Goal: Task Accomplishment & Management: Manage account settings

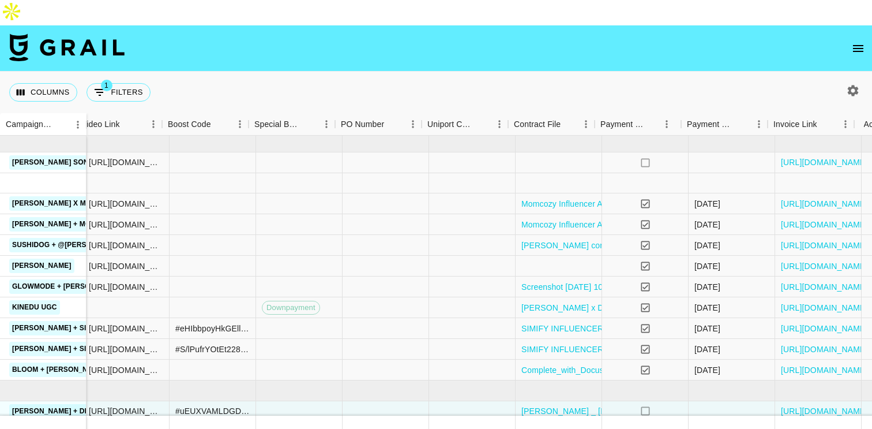
scroll to position [0, 890]
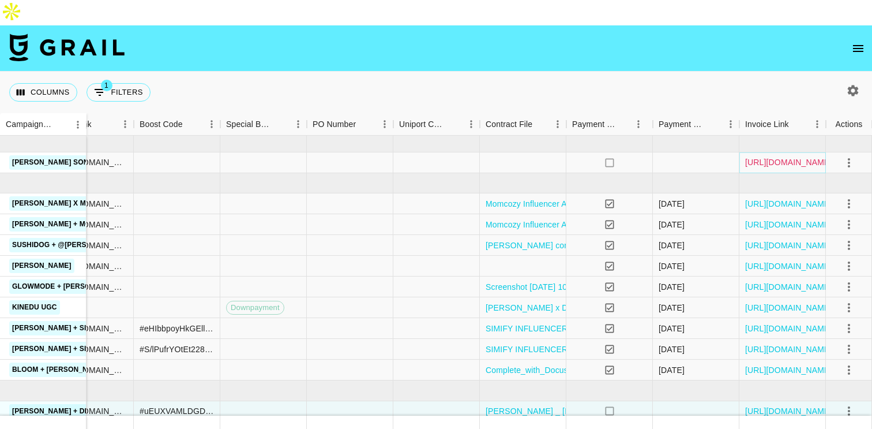
click at [792, 156] on link "[URL][DOMAIN_NAME]" at bounding box center [788, 162] width 87 height 12
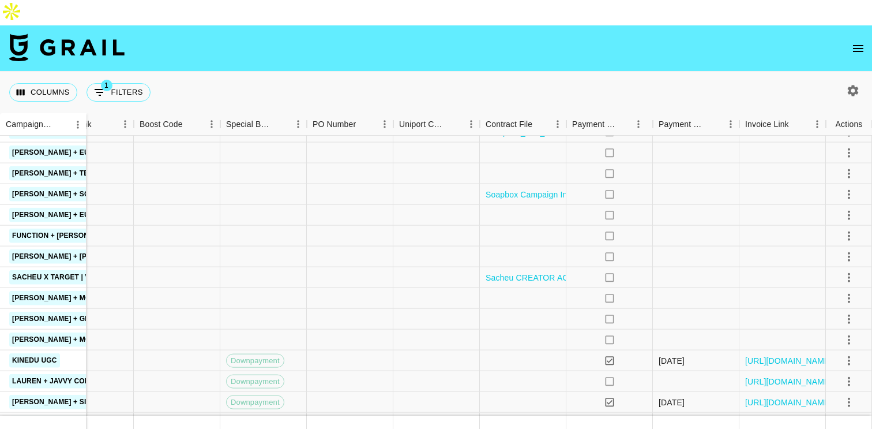
scroll to position [542, 890]
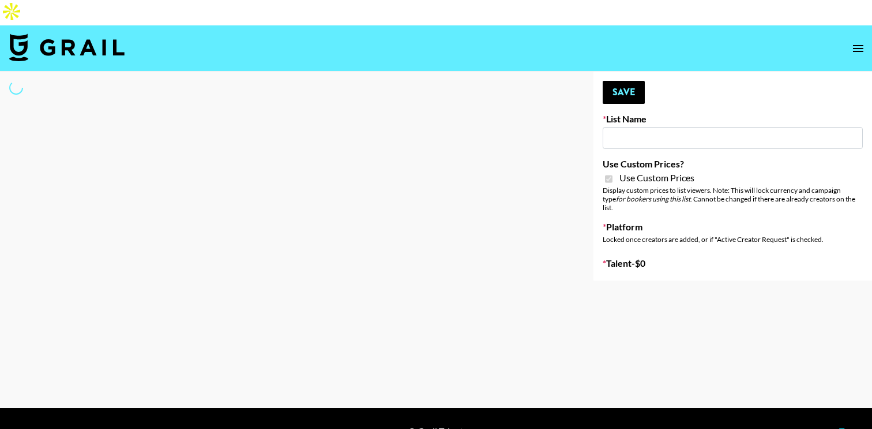
type input "Whallpro"
checkbox input "true"
select select "Brand"
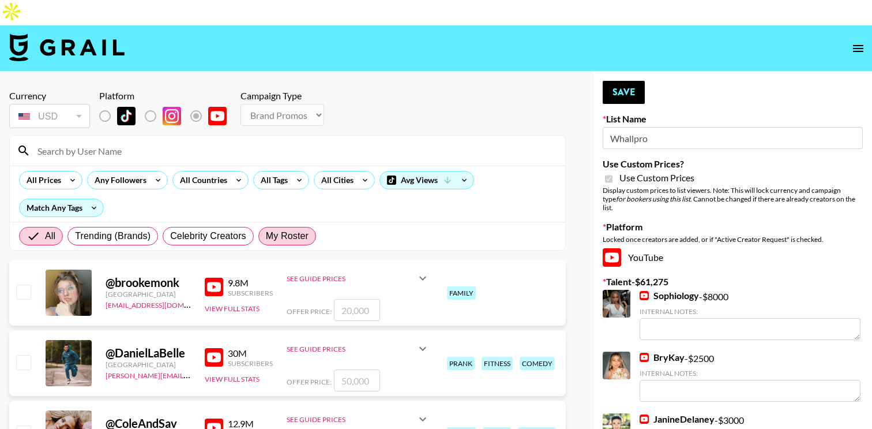
click at [279, 229] on span "My Roster" at bounding box center [287, 236] width 43 height 14
click at [266, 236] on input "My Roster" at bounding box center [266, 236] width 0 height 0
radio input "true"
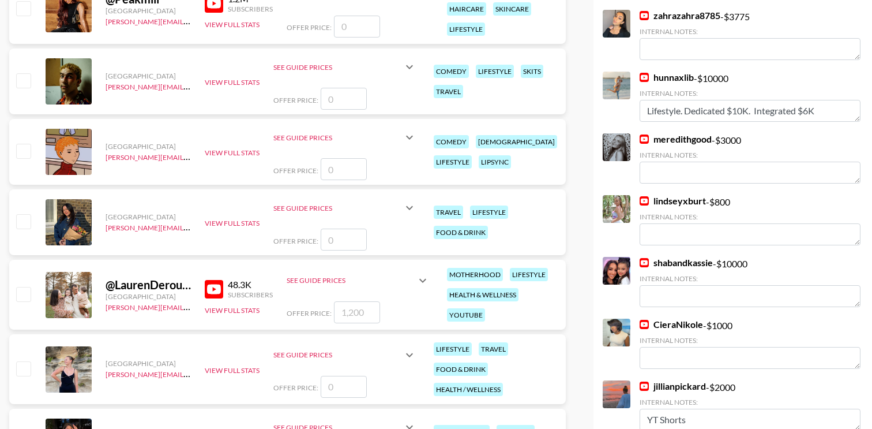
scroll to position [721, 0]
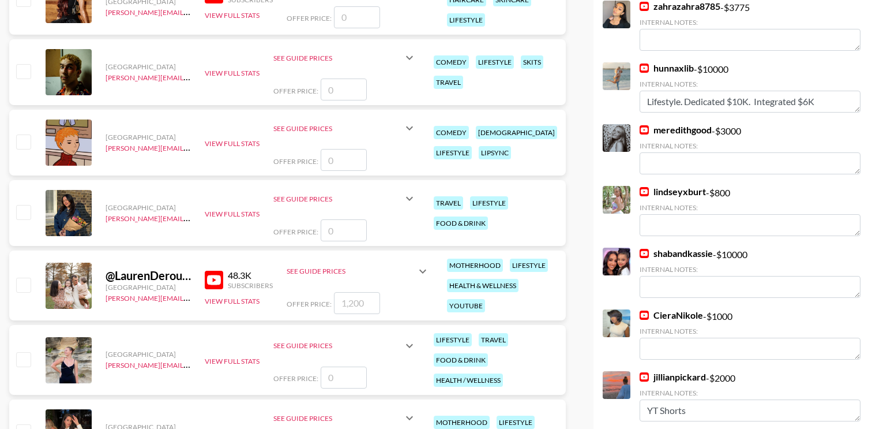
click at [22, 278] on input "checkbox" at bounding box center [23, 285] width 14 height 14
checkbox input "true"
type input "1200"
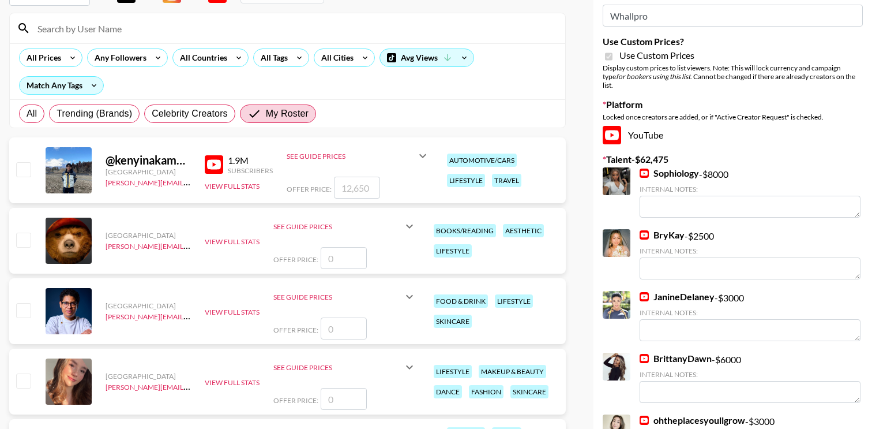
scroll to position [0, 0]
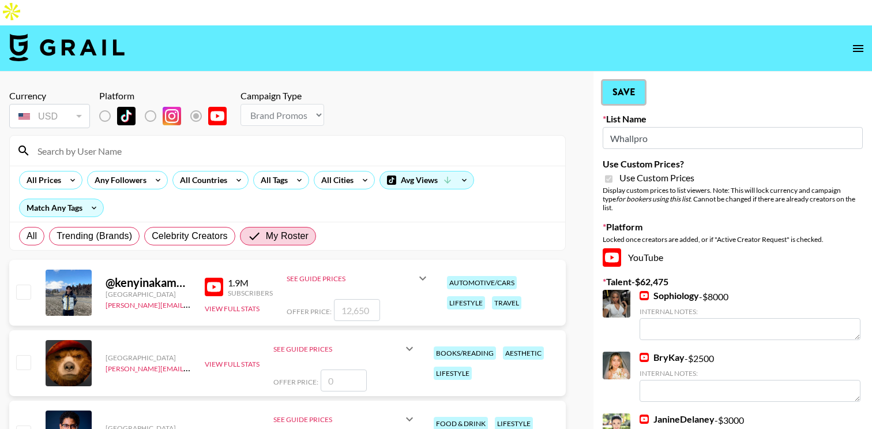
click at [633, 81] on button "Save" at bounding box center [624, 92] width 42 height 23
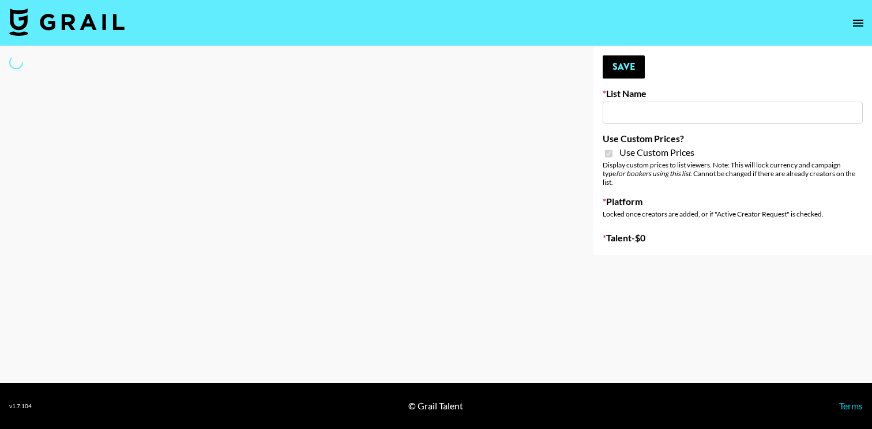
type input "Flexispot"
checkbox input "true"
select select "Brand"
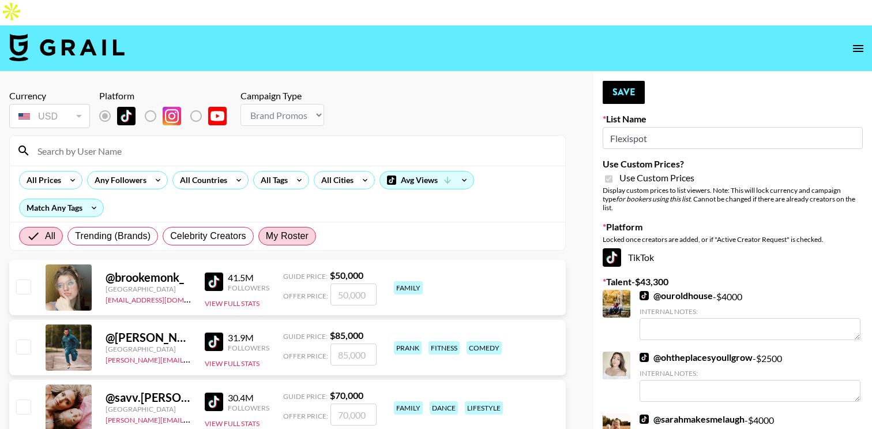
click at [295, 229] on span "My Roster" at bounding box center [287, 236] width 43 height 14
click at [266, 236] on input "My Roster" at bounding box center [266, 236] width 0 height 0
radio input "true"
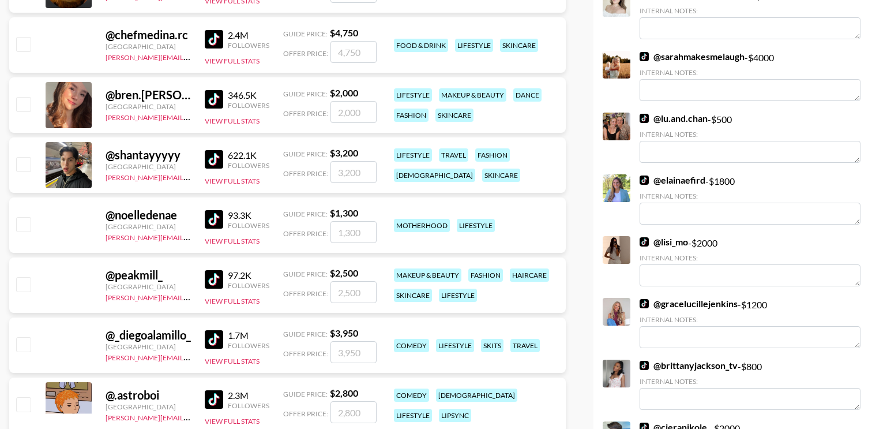
scroll to position [373, 0]
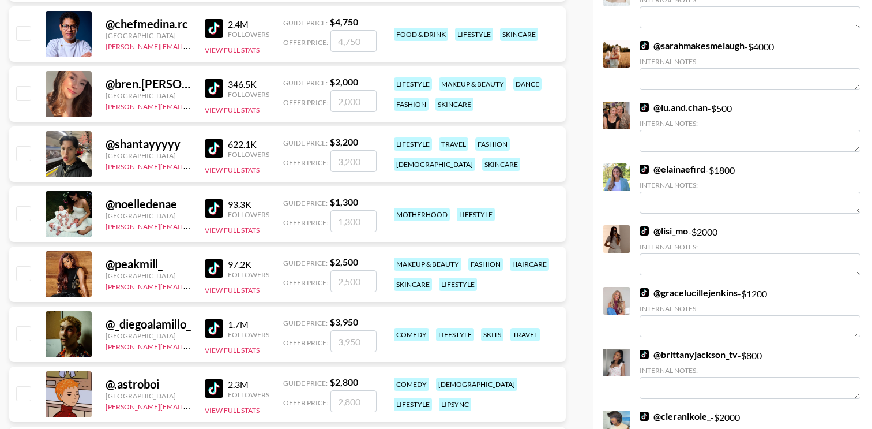
click at [15, 204] on div at bounding box center [23, 214] width 18 height 20
click at [24, 206] on input "checkbox" at bounding box center [23, 213] width 14 height 14
checkbox input "true"
click at [346, 210] on input "1300" at bounding box center [354, 221] width 46 height 22
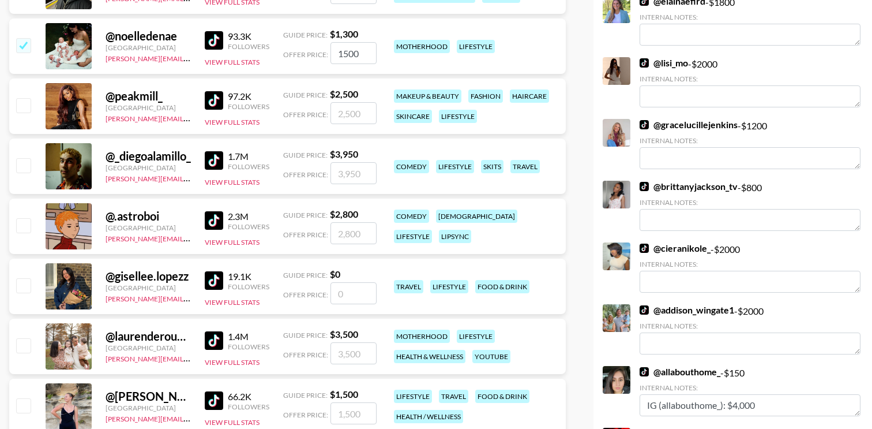
scroll to position [543, 0]
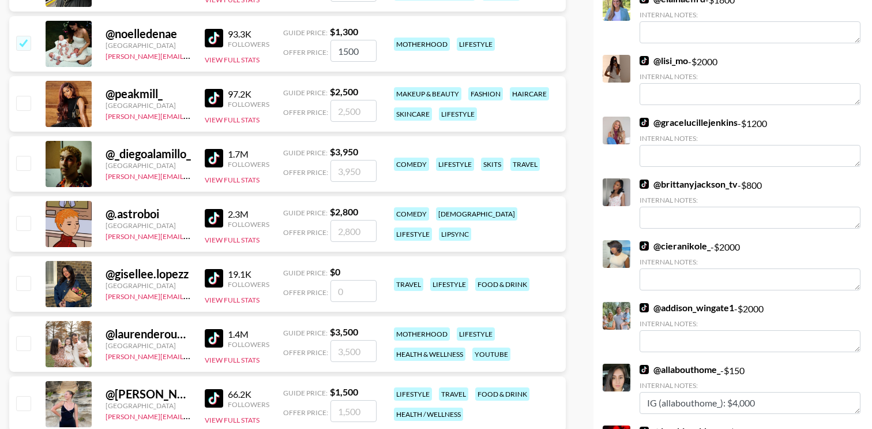
type input "1500"
click at [29, 336] on input "checkbox" at bounding box center [23, 343] width 14 height 14
checkbox input "true"
drag, startPoint x: 362, startPoint y: 325, endPoint x: 338, endPoint y: 325, distance: 24.2
click at [338, 340] on input "3500" at bounding box center [354, 351] width 46 height 22
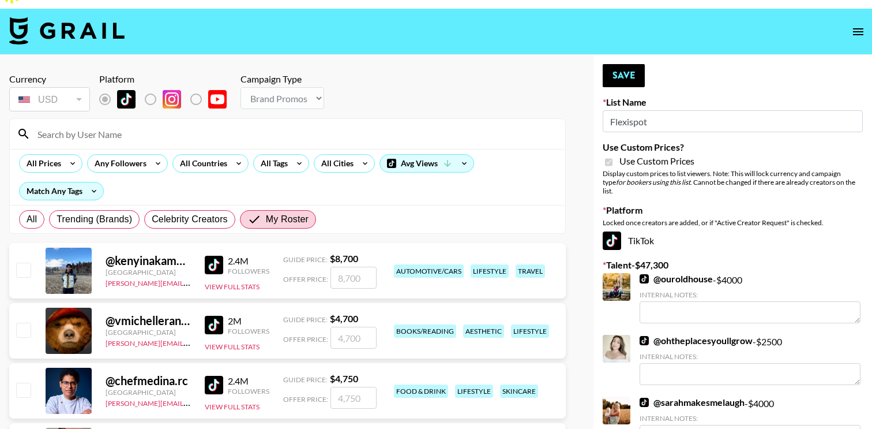
scroll to position [0, 0]
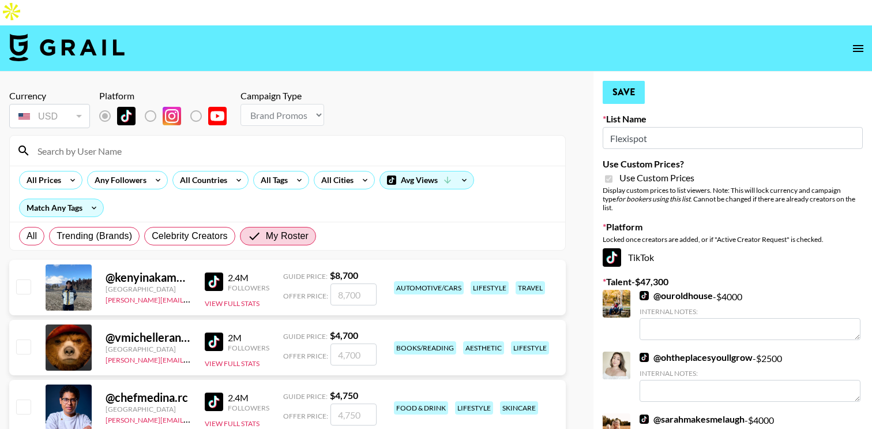
type input "2500"
click at [620, 81] on button "Save" at bounding box center [624, 92] width 42 height 23
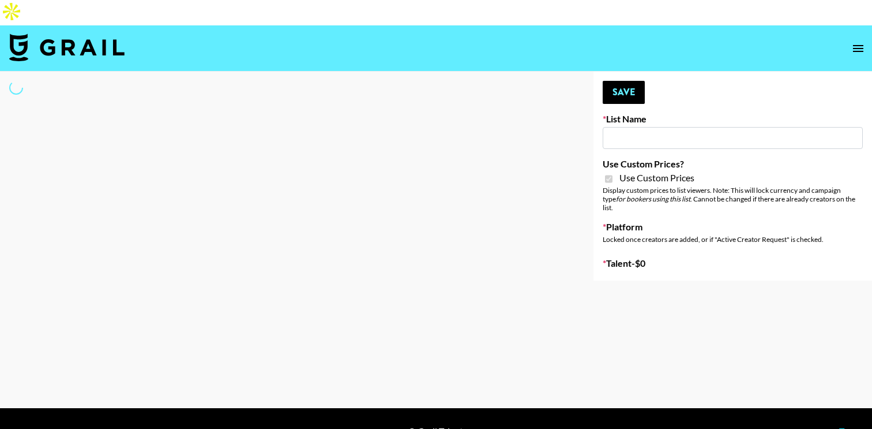
type input "Butcher Box (30th Sept)"
checkbox input "true"
select select "Brand"
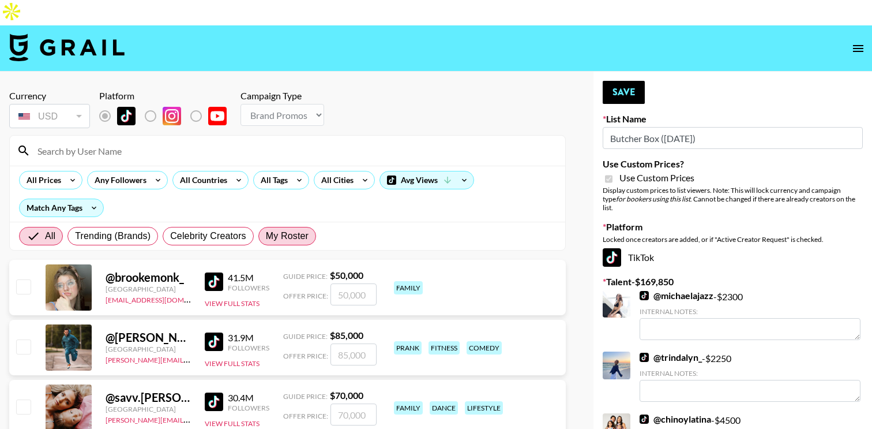
click at [287, 229] on span "My Roster" at bounding box center [287, 236] width 43 height 14
click at [266, 236] on input "My Roster" at bounding box center [266, 236] width 0 height 0
radio input "true"
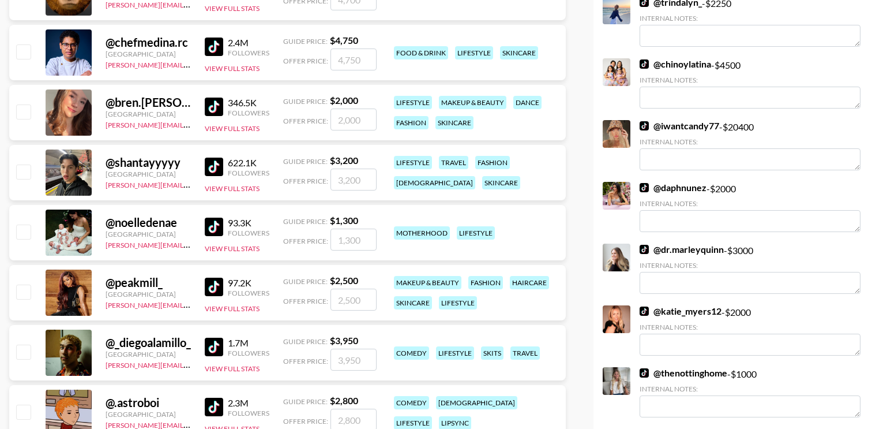
scroll to position [361, 0]
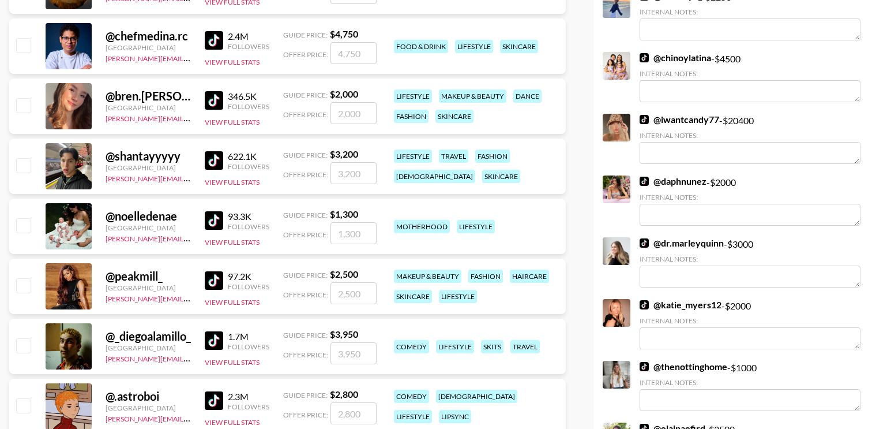
click at [24, 218] on input "checkbox" at bounding box center [23, 225] width 14 height 14
checkbox input "true"
click at [347, 222] on input "1300" at bounding box center [354, 233] width 46 height 22
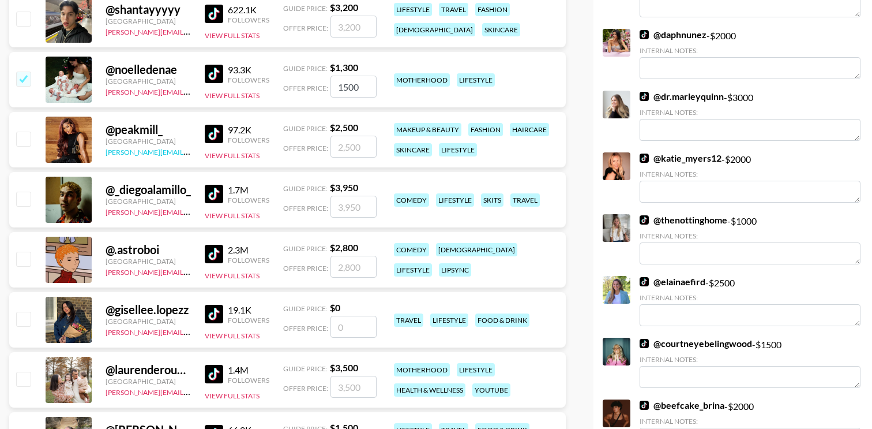
scroll to position [516, 0]
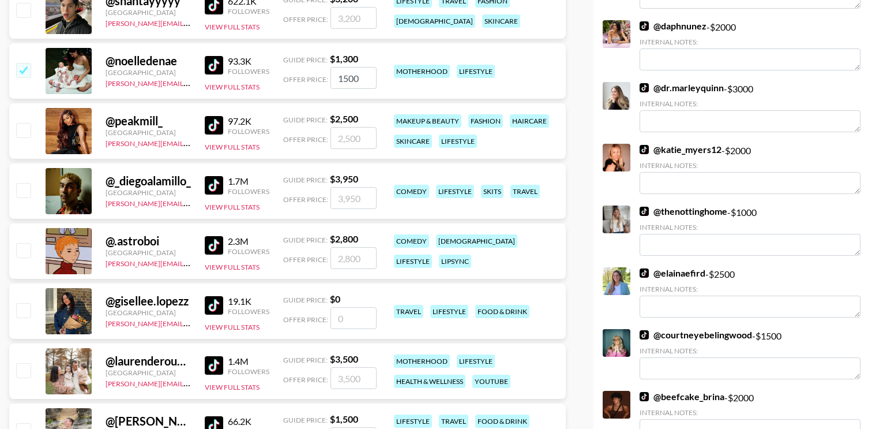
type input "1500"
click at [23, 363] on input "checkbox" at bounding box center [23, 370] width 14 height 14
checkbox input "true"
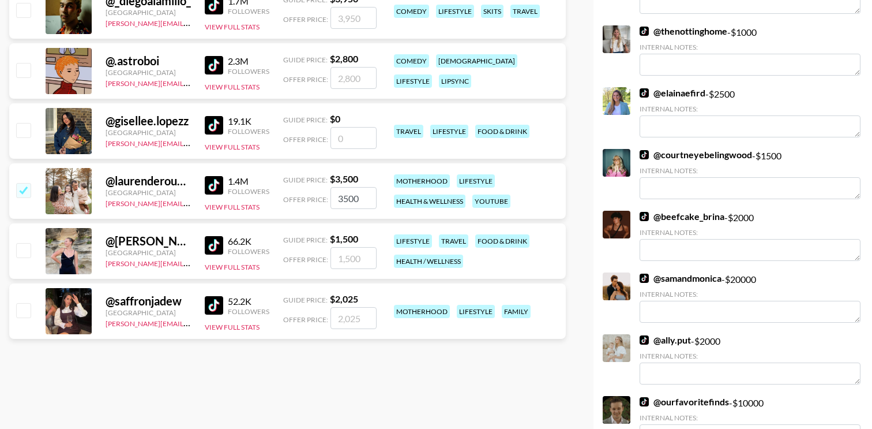
scroll to position [702, 0]
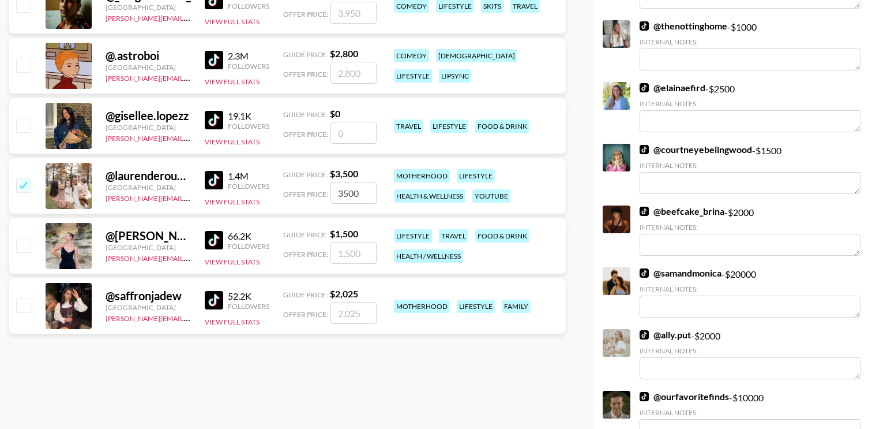
click at [343, 182] on input "3500" at bounding box center [354, 193] width 46 height 22
type input "2500"
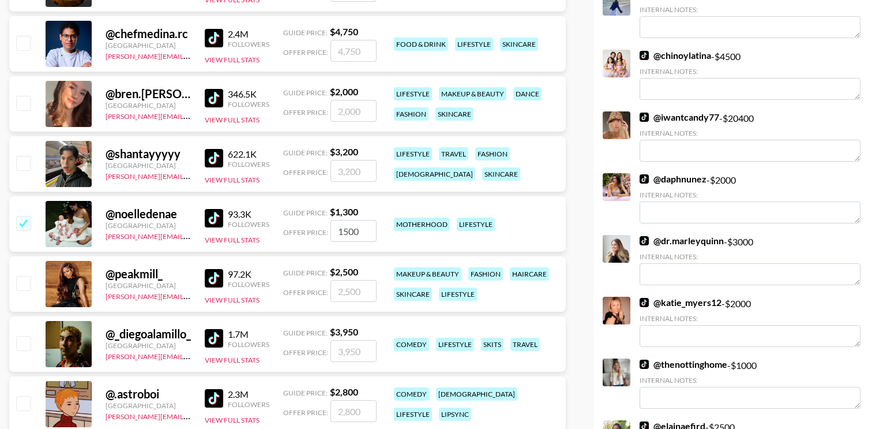
scroll to position [0, 0]
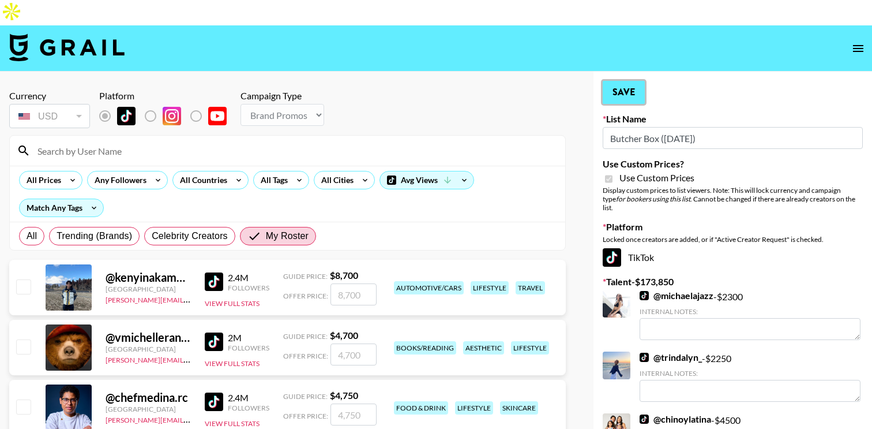
click at [629, 81] on button "Save" at bounding box center [624, 92] width 42 height 23
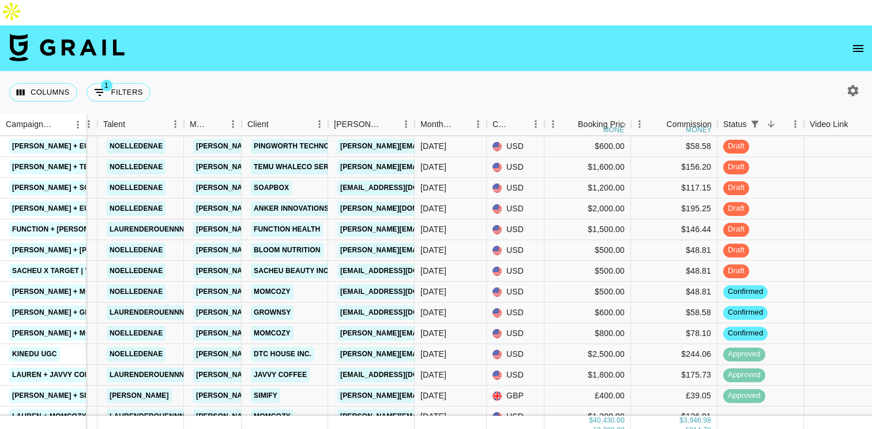
scroll to position [492, 133]
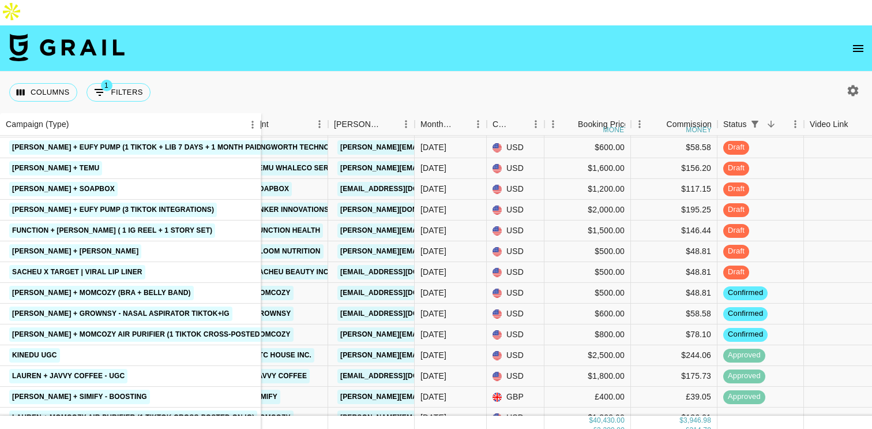
drag, startPoint x: 84, startPoint y: 96, endPoint x: 258, endPoint y: 138, distance: 179.7
click at [258, 138] on div "Campaign (Type) Airtable ID Talent Manager Client [PERSON_NAME] Month Due Curre…" at bounding box center [436, 274] width 872 height 323
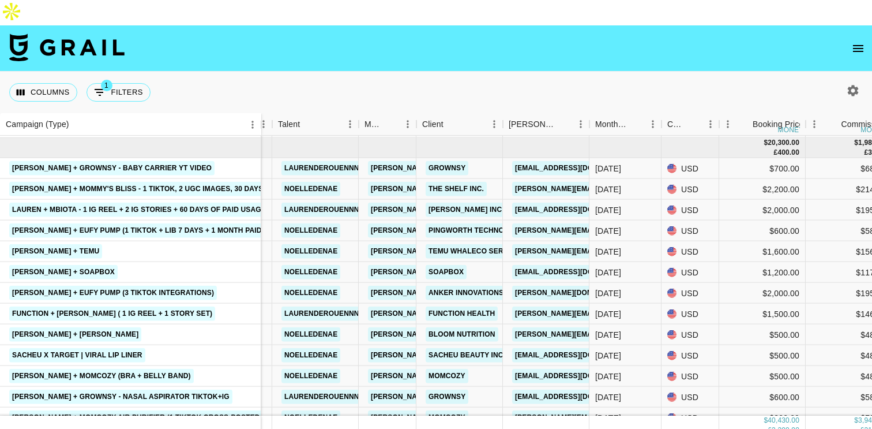
scroll to position [414, 133]
